Goal: Information Seeking & Learning: Find specific fact

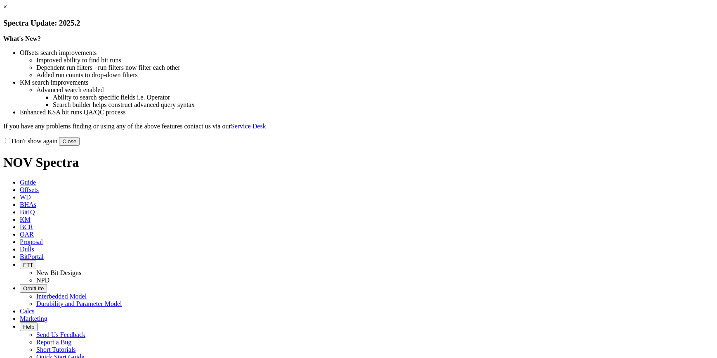
click at [7, 10] on link "×" at bounding box center [5, 6] width 4 height 7
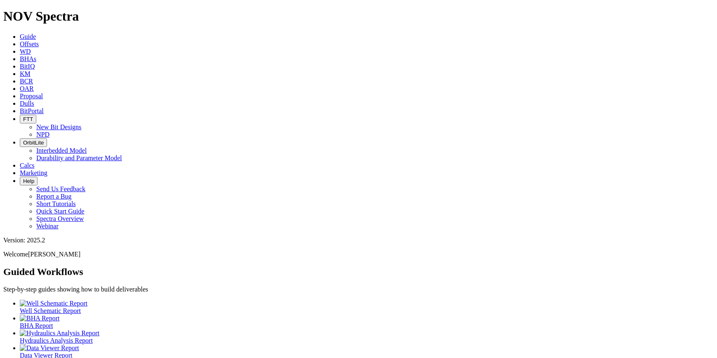
click at [44, 107] on span "BitPortal" at bounding box center [32, 110] width 24 height 7
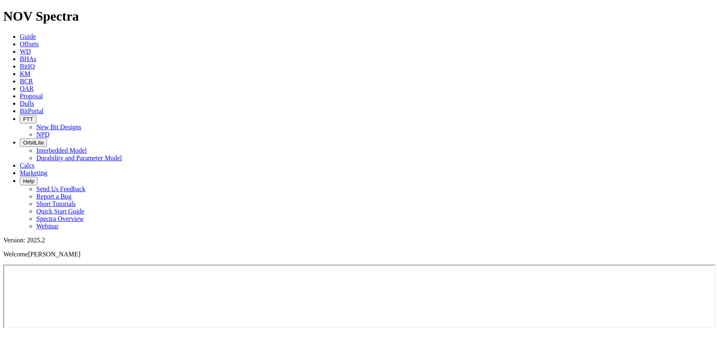
click at [31, 70] on link "KM" at bounding box center [25, 73] width 11 height 7
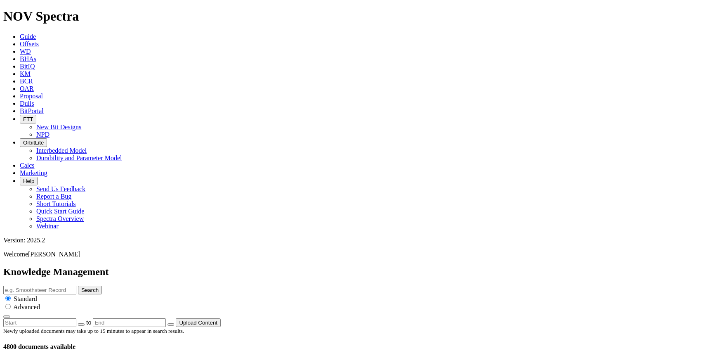
click at [76, 286] on input "text" at bounding box center [39, 290] width 73 height 9
type input "Core Head"
click at [78, 286] on button "Search" at bounding box center [90, 290] width 24 height 9
click at [76, 286] on input "Core Head" at bounding box center [39, 290] width 73 height 9
type input "Core Head limestone"
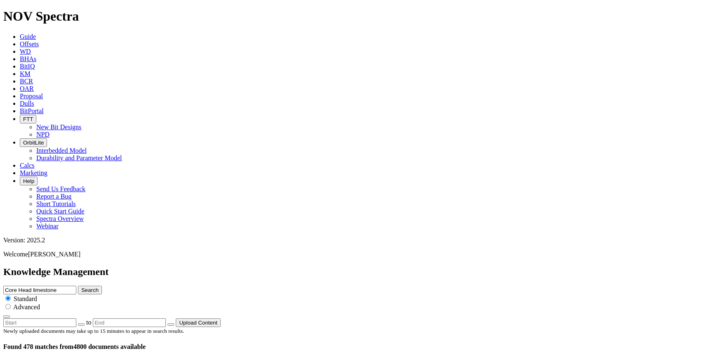
click at [78, 286] on button "Search" at bounding box center [90, 290] width 24 height 9
click at [0, 0] on div at bounding box center [0, 0] width 0 height 0
click at [76, 286] on input "Core Head limestone" at bounding box center [39, 290] width 73 height 9
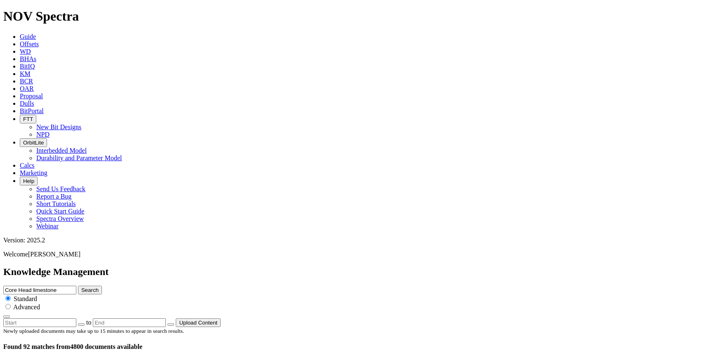
click at [76, 286] on input "Core Head limestone" at bounding box center [39, 290] width 73 height 9
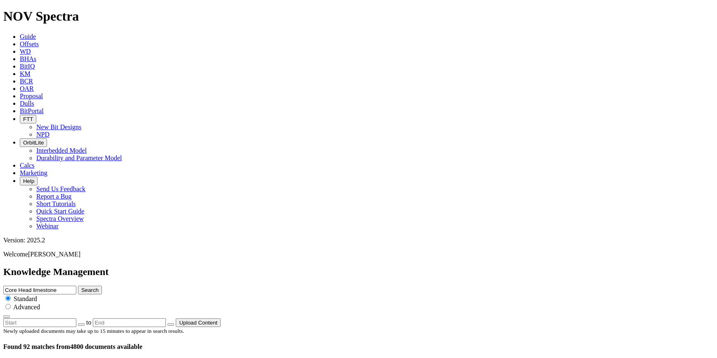
drag, startPoint x: 312, startPoint y: 44, endPoint x: 299, endPoint y: 43, distance: 13.6
click at [76, 286] on input "Core Head limestone" at bounding box center [39, 290] width 73 height 9
type input "Core barrel limestone"
click at [102, 286] on button "Search" at bounding box center [90, 290] width 24 height 9
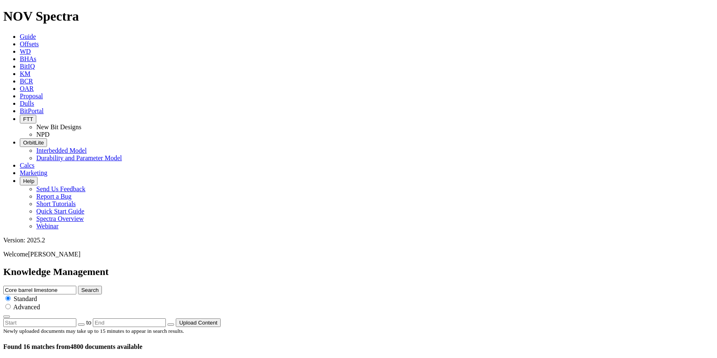
click at [76, 286] on input "Core barrel limestone" at bounding box center [39, 290] width 73 height 9
type input "Core barrel limestone performance"
click at [78, 286] on button "Search" at bounding box center [90, 290] width 24 height 9
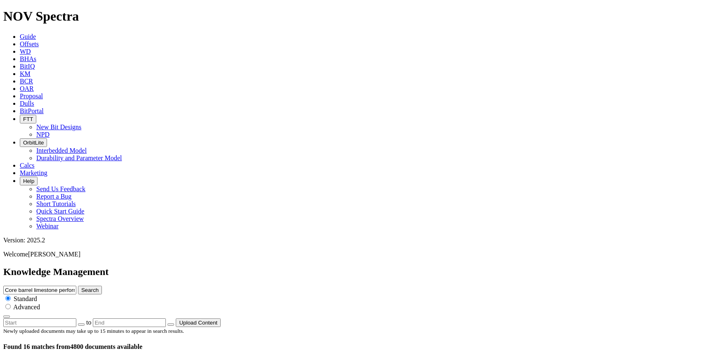
click at [102, 286] on button "Search" at bounding box center [90, 290] width 24 height 9
